Goal: Check status: Check status

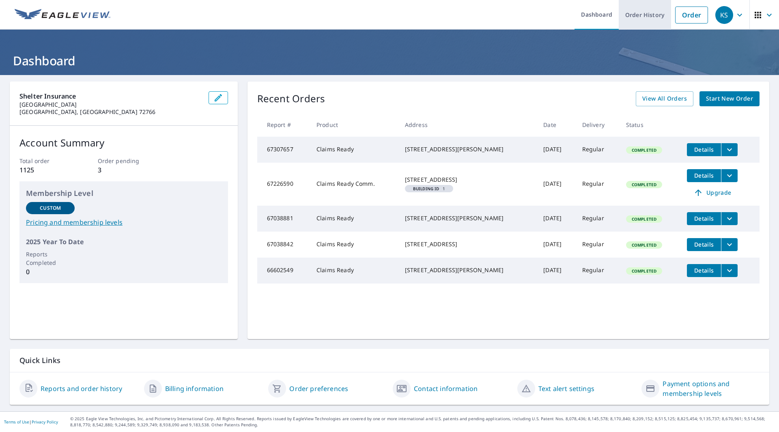
click at [641, 15] on link "Order History" at bounding box center [645, 15] width 52 height 30
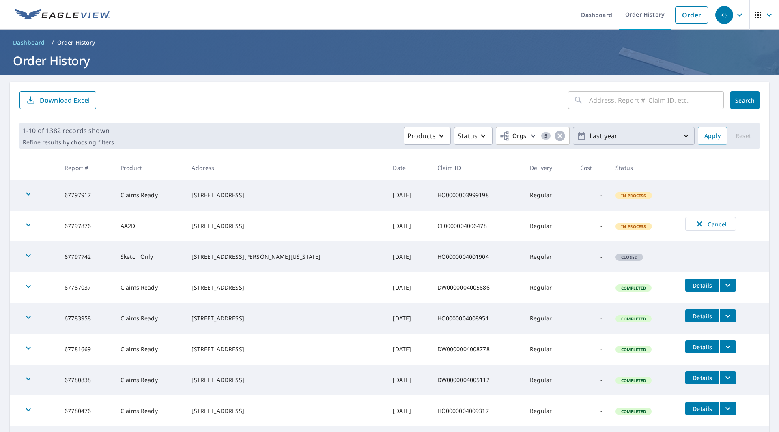
click at [681, 134] on icon "button" at bounding box center [686, 136] width 10 height 10
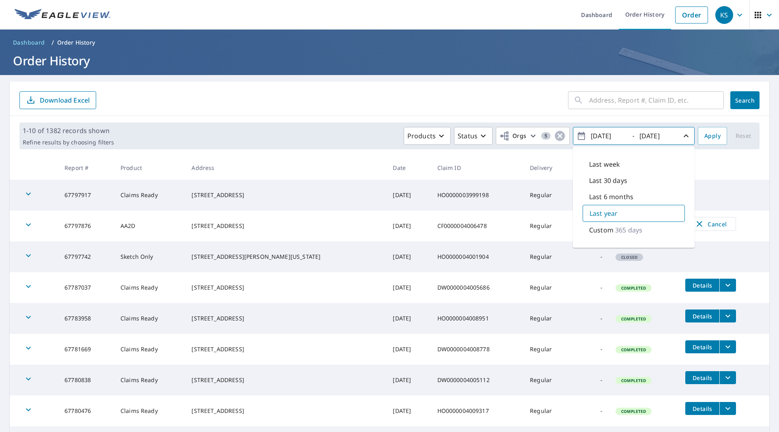
click at [605, 229] on p "Custom" at bounding box center [601, 230] width 24 height 10
click at [598, 135] on input "[DATE]" at bounding box center [608, 135] width 40 height 13
type input "[DATE]"
click at [703, 161] on th at bounding box center [724, 168] width 90 height 24
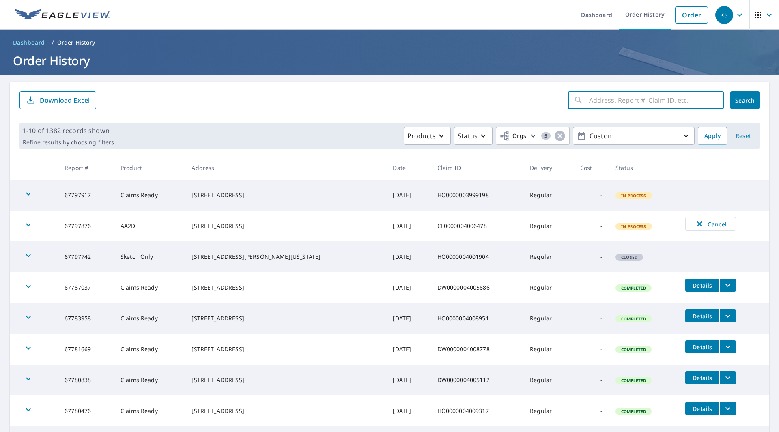
click at [634, 96] on input "text" at bounding box center [656, 100] width 135 height 23
type input "[STREET_ADDRESS][PERSON_NAME]"
click at [737, 98] on span "Search" at bounding box center [745, 101] width 16 height 8
